Goal: Task Accomplishment & Management: Use online tool/utility

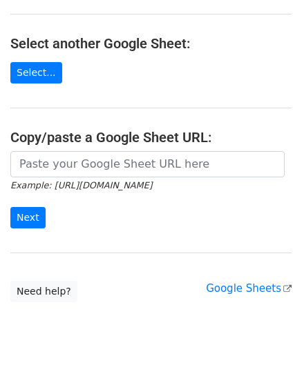
scroll to position [138, 0]
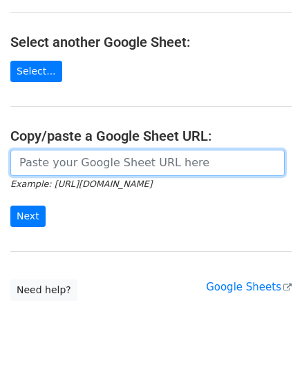
click at [60, 159] on input "url" at bounding box center [147, 163] width 274 height 26
paste input "https://docs.google.com/spreadsheets/d/1bRSAEWKQ6FwrblUgOK5A92uX1rgrTzwFMcjCAt2…"
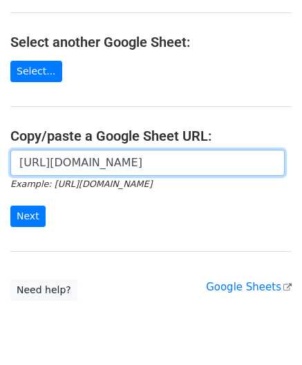
scroll to position [0, 307]
type input "https://docs.google.com/spreadsheets/d/1bRSAEWKQ6FwrblUgOK5A92uX1rgrTzwFMcjCAt2…"
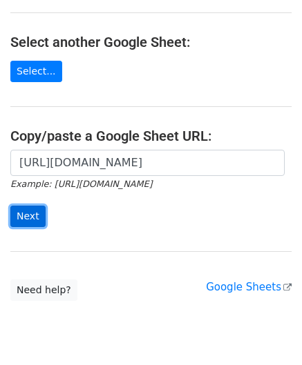
click at [26, 213] on input "Next" at bounding box center [27, 216] width 35 height 21
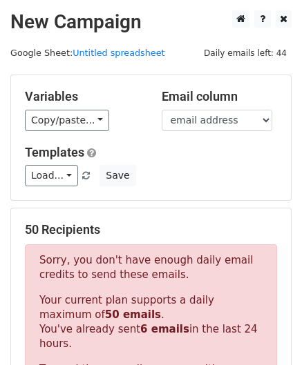
scroll to position [452, 0]
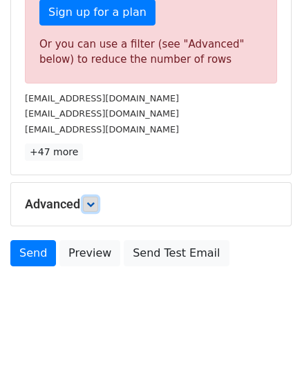
click at [95, 200] on icon at bounding box center [90, 204] width 8 height 8
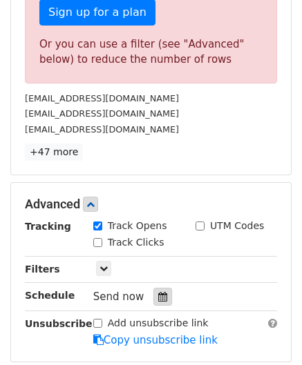
click at [158, 292] on icon at bounding box center [162, 297] width 9 height 10
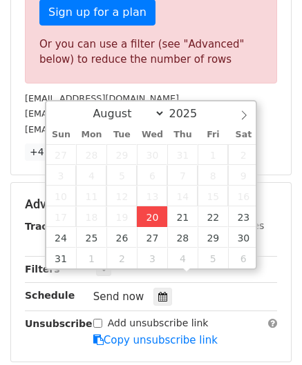
type input "[DATE] 12:00"
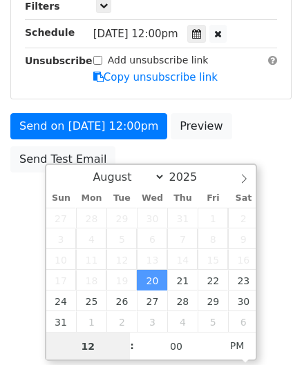
paste input "5"
type input "5"
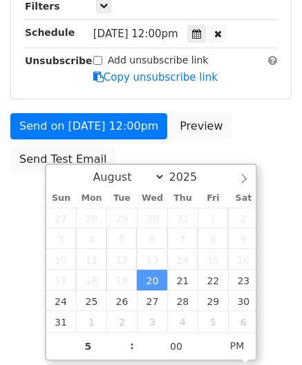
type input "[DATE] 17:00"
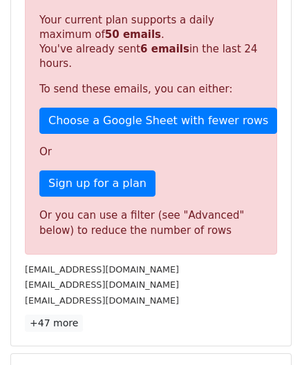
scroll to position [619, 0]
